Goal: Transaction & Acquisition: Book appointment/travel/reservation

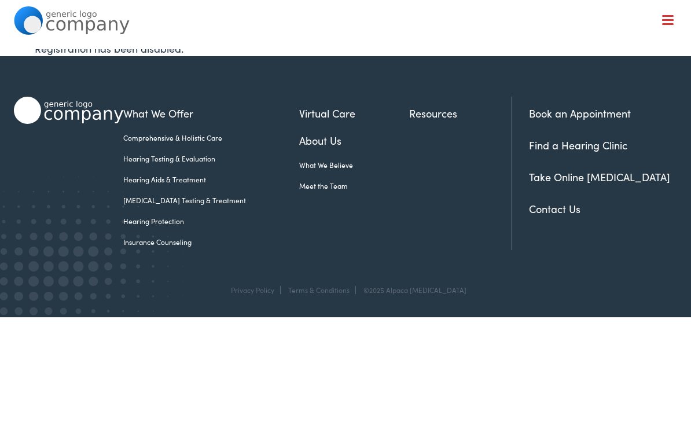
click at [587, 118] on link "Book an Appointment" at bounding box center [580, 113] width 102 height 14
